Goal: Check status: Check status

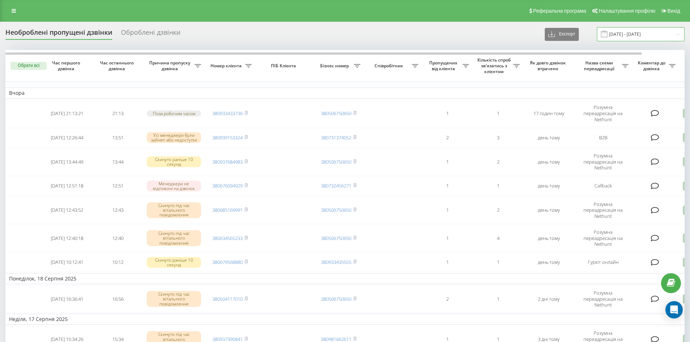
click at [673, 34] on input "[DATE] - [DATE]" at bounding box center [641, 34] width 88 height 14
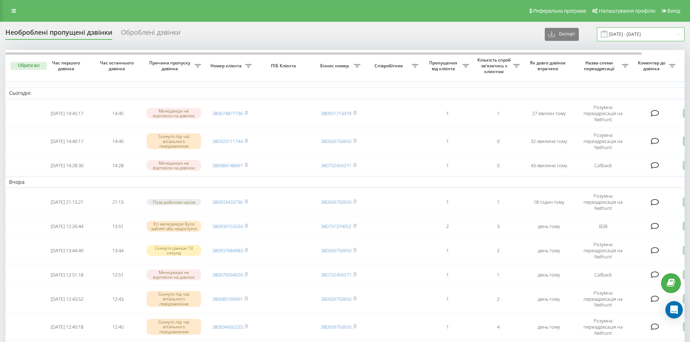
click at [656, 32] on input "[DATE] - [DATE]" at bounding box center [641, 34] width 88 height 14
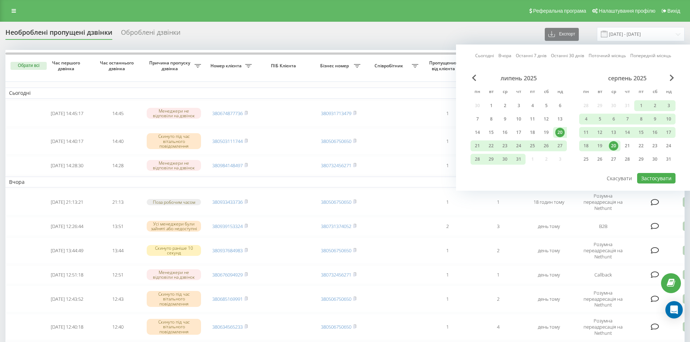
click at [612, 145] on div "20" at bounding box center [613, 145] width 9 height 9
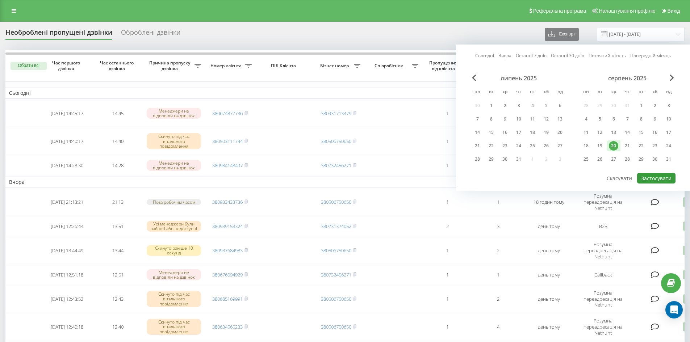
click at [656, 176] on button "Застосувати" at bounding box center [656, 178] width 38 height 11
type input "[DATE] - [DATE]"
